Goal: Transaction & Acquisition: Purchase product/service

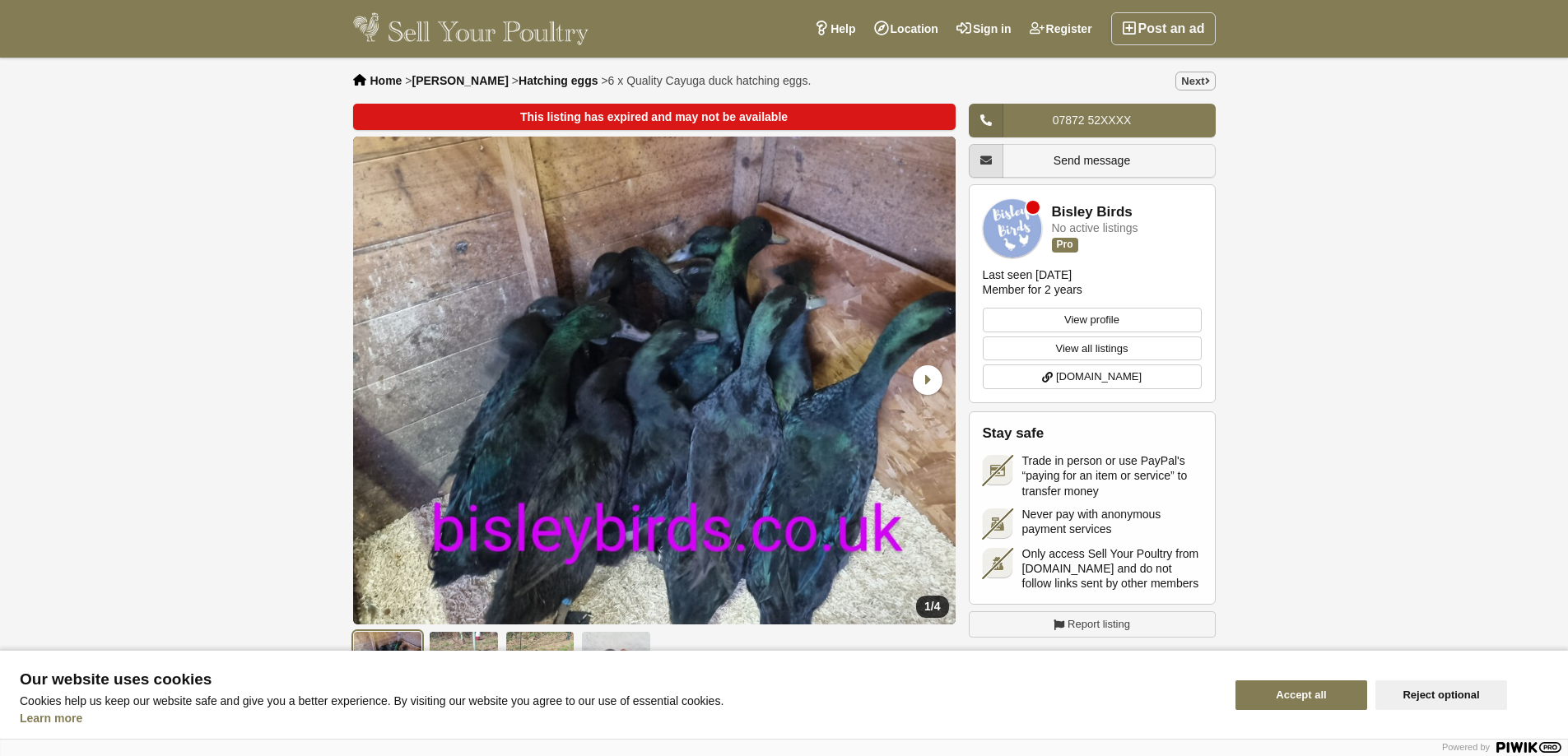
click at [519, 77] on span "Hatching eggs" at bounding box center [558, 80] width 79 height 13
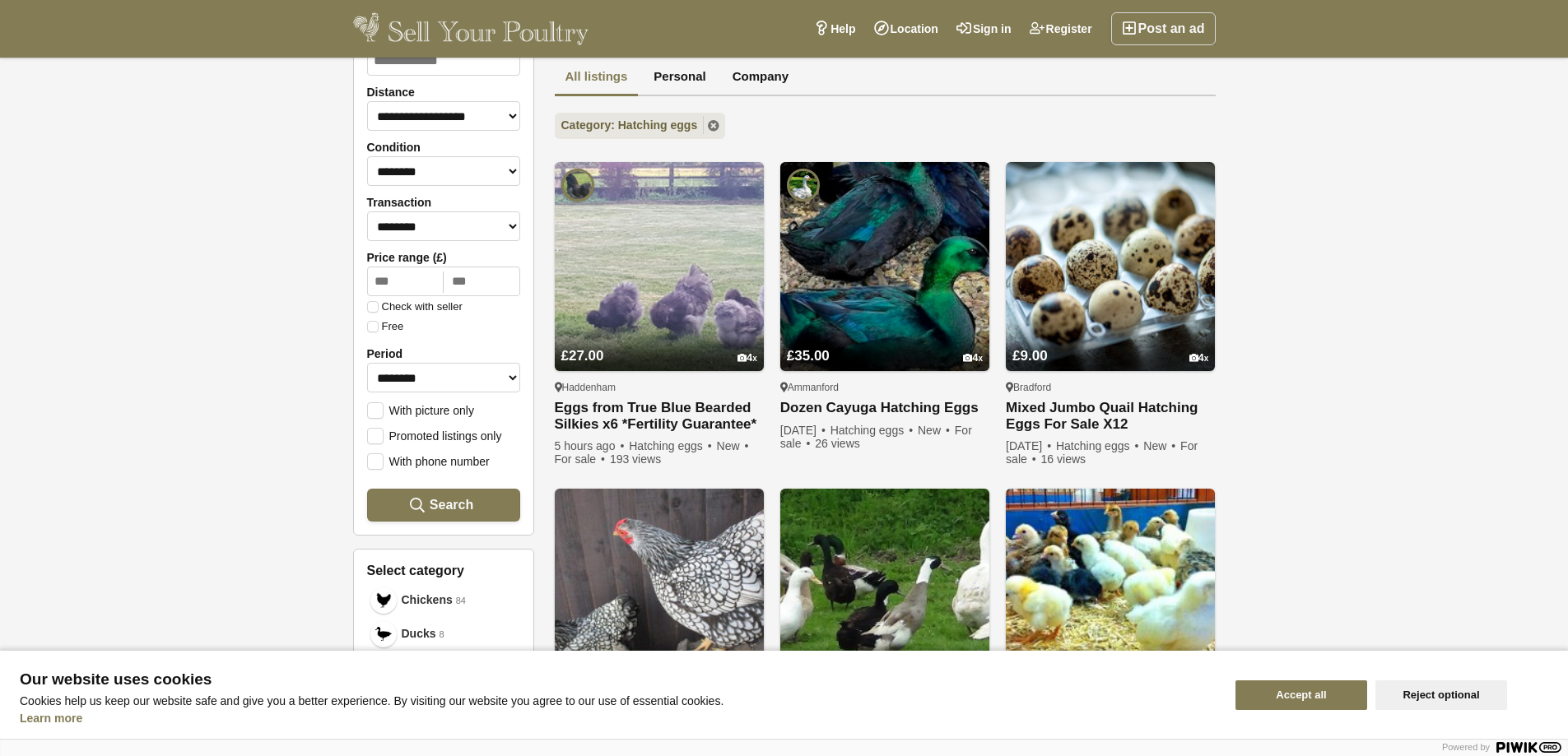
scroll to position [141, 0]
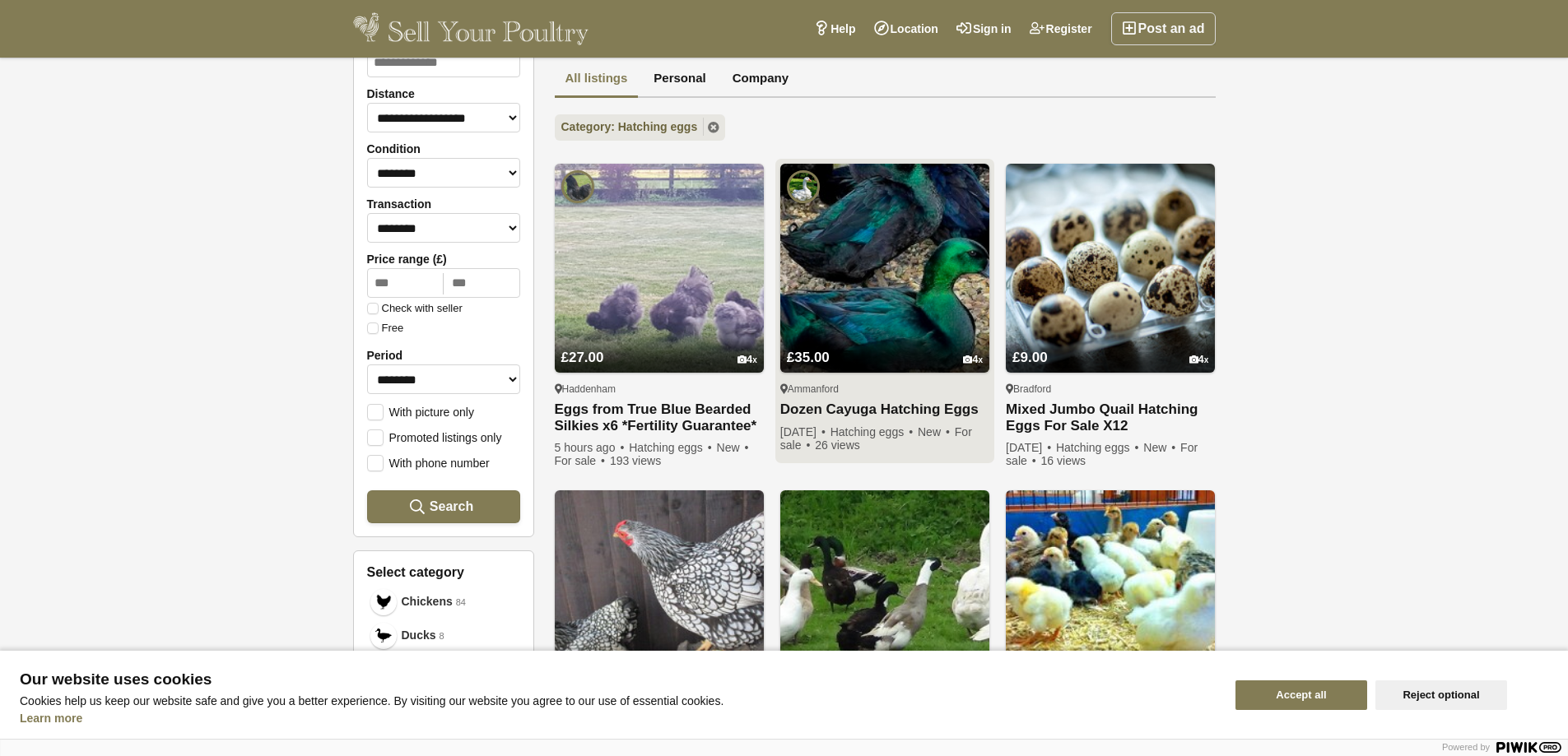
click at [872, 411] on link "Dozen Cayuga Hatching Eggs" at bounding box center [884, 410] width 209 height 17
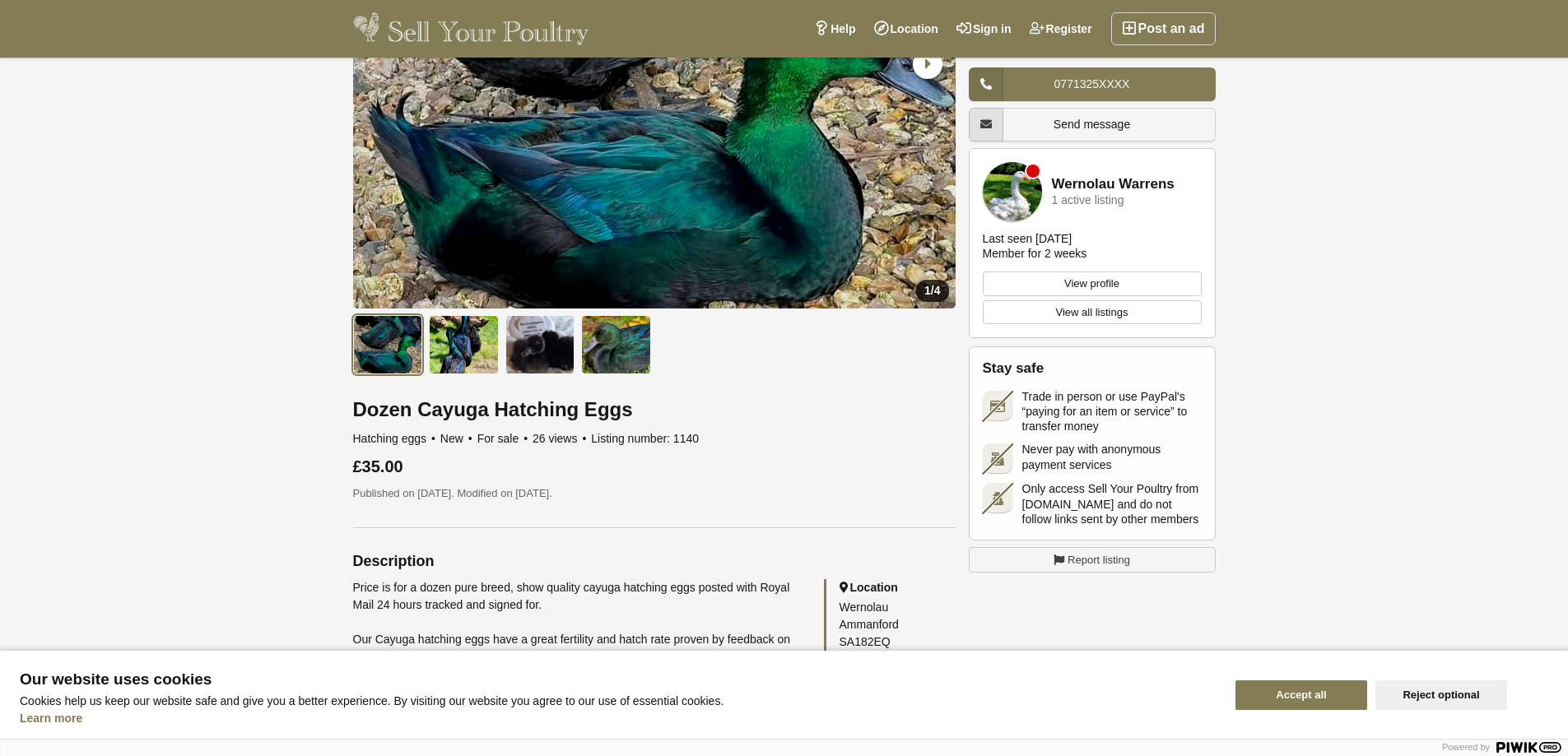
scroll to position [291, 0]
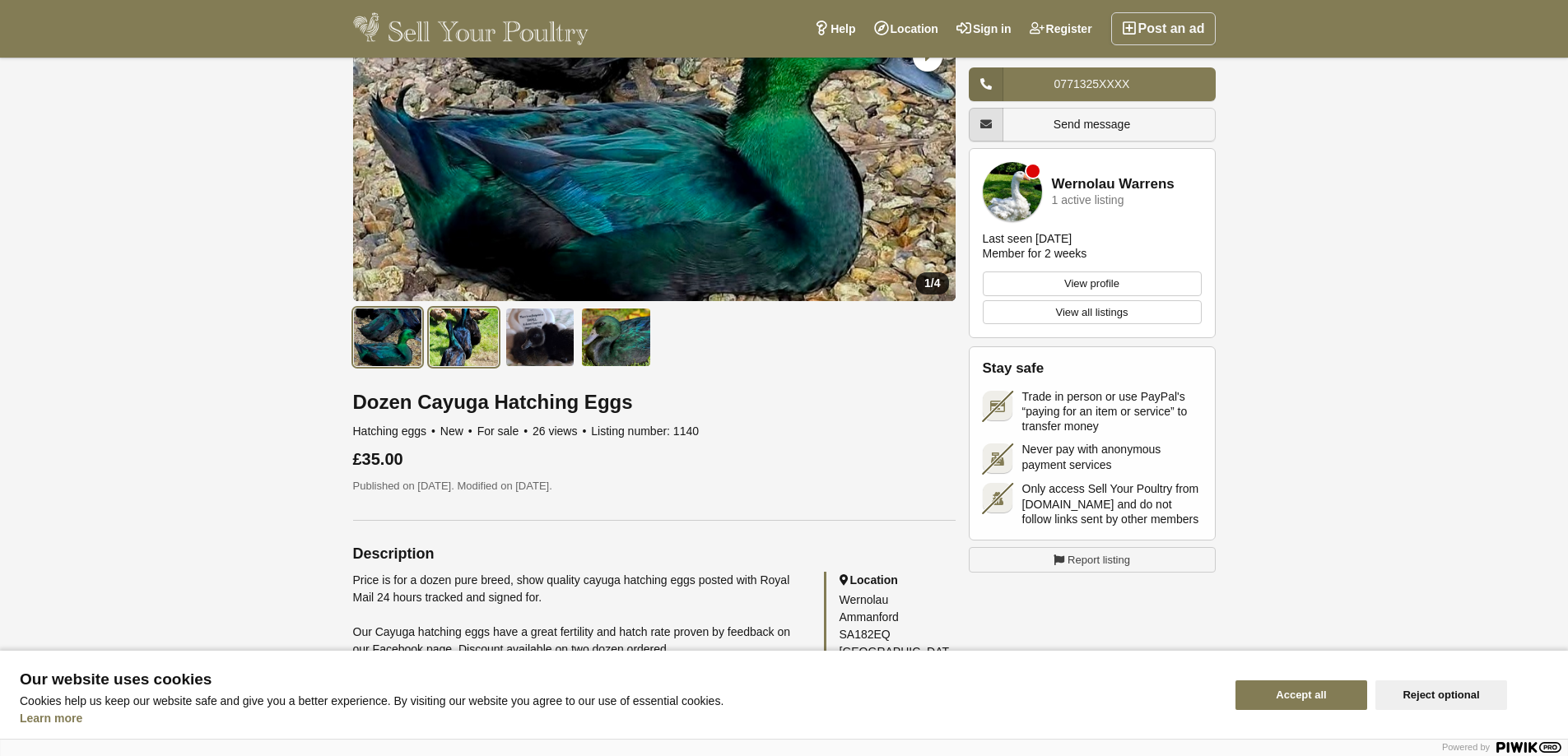
click at [446, 338] on img at bounding box center [464, 338] width 70 height 59
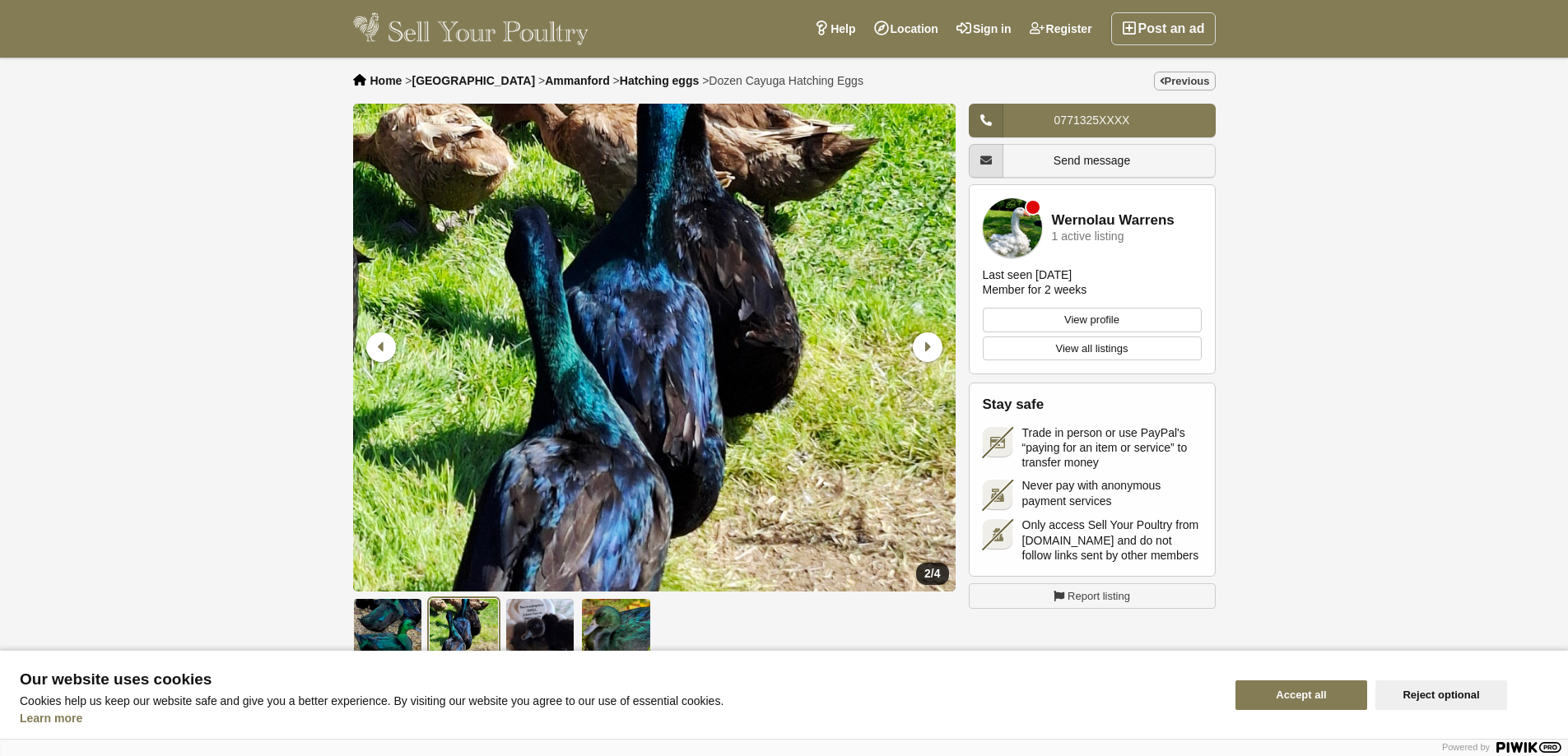
scroll to position [295, 0]
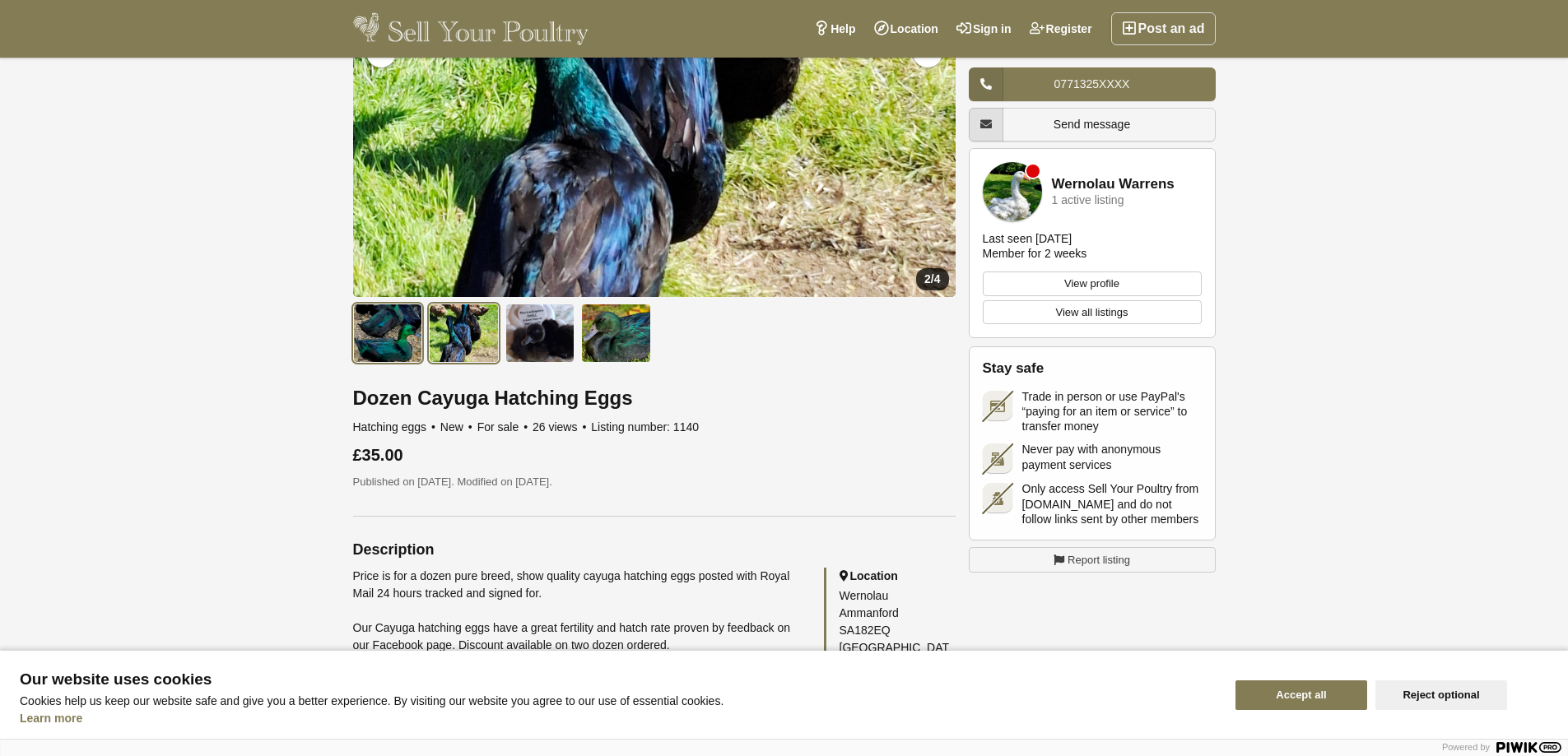
click at [375, 323] on img at bounding box center [388, 333] width 70 height 59
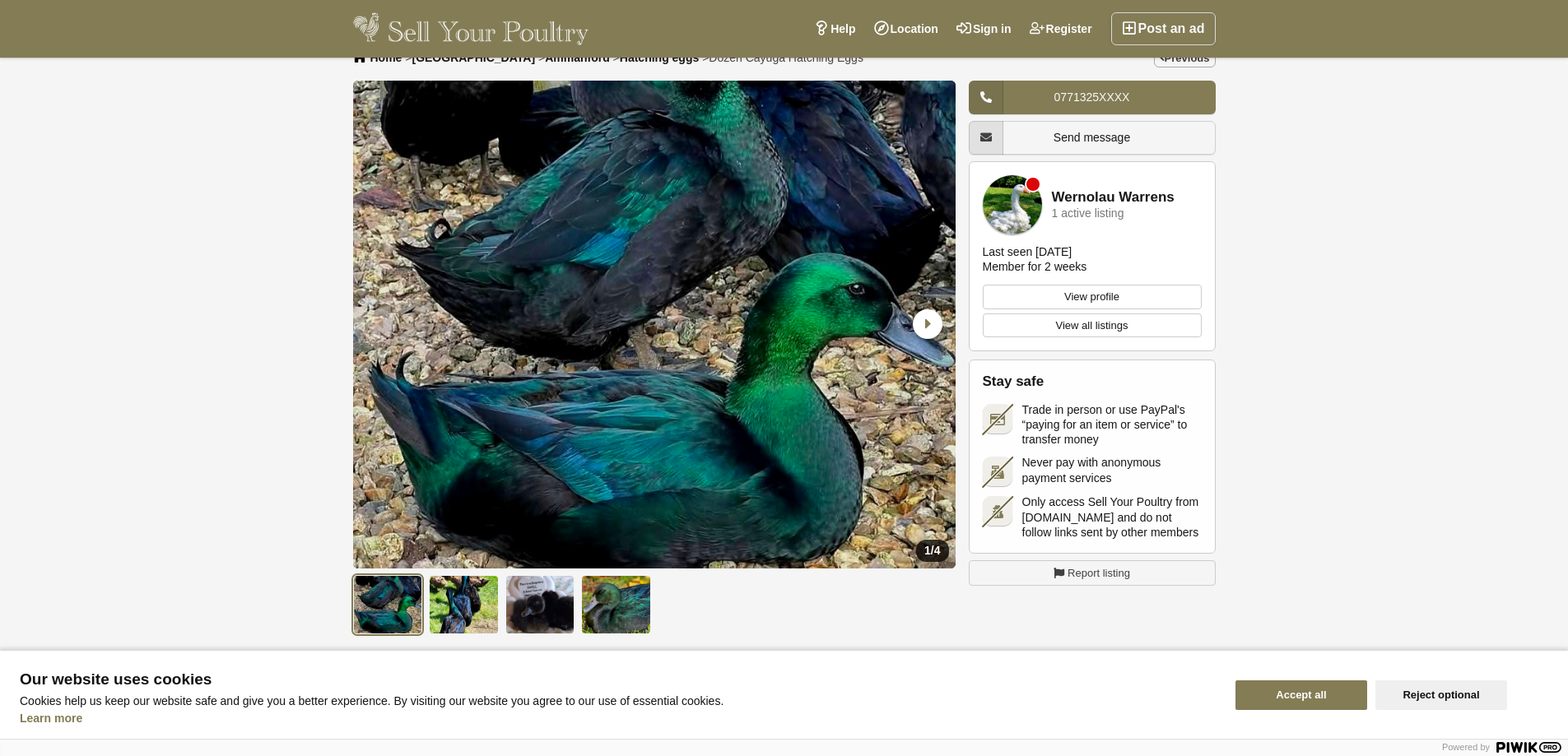
scroll to position [0, 0]
